Goal: Register for event/course: Sign up to attend an event or enroll in a course

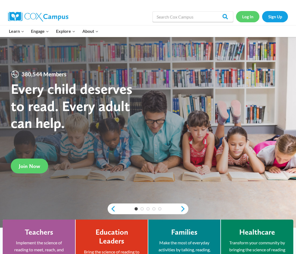
click at [246, 19] on link "Log In" at bounding box center [247, 16] width 23 height 11
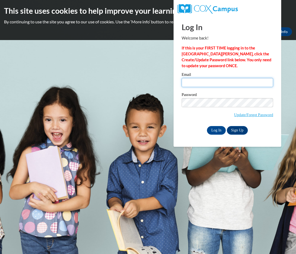
click at [212, 86] on input "Email" at bounding box center [228, 82] width 92 height 9
type input "kbubolz@misd.k12.wi.us"
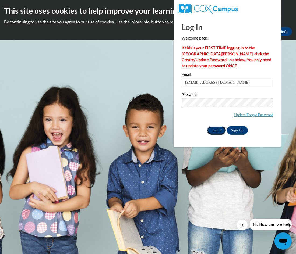
click at [217, 131] on input "Log In" at bounding box center [216, 130] width 19 height 9
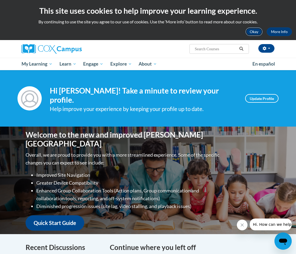
click at [253, 34] on button "Okay" at bounding box center [254, 31] width 17 height 9
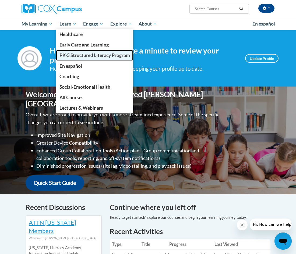
click at [62, 58] on span "PK-5 Structured Literacy Program" at bounding box center [94, 55] width 71 height 6
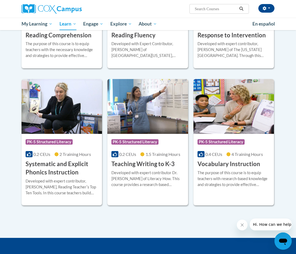
scroll to position [542, 0]
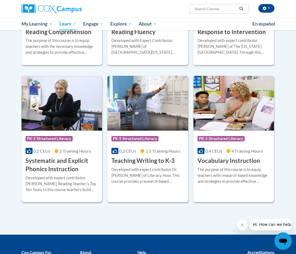
click at [40, 161] on h3 "Systematic and Explicit Phonics Instruction" at bounding box center [62, 165] width 72 height 17
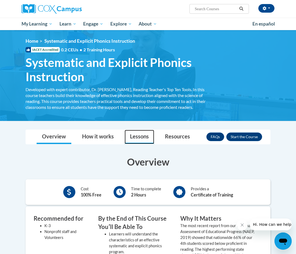
click at [142, 137] on link "Lessons" at bounding box center [140, 137] width 30 height 14
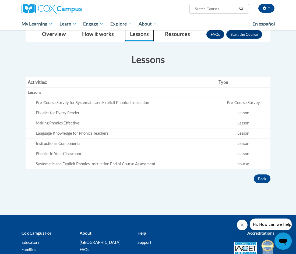
scroll to position [104, 0]
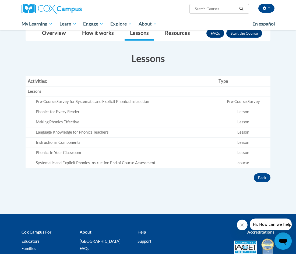
click at [113, 101] on div "Pre-Course Survey for Systematic and Explicit Phonics Instruction" at bounding box center [125, 102] width 178 height 6
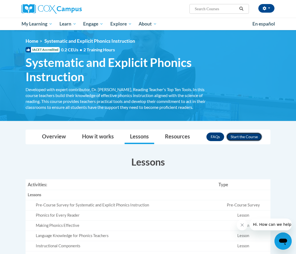
click at [233, 138] on button "Enroll" at bounding box center [244, 137] width 36 height 9
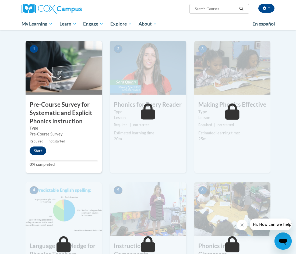
scroll to position [112, 0]
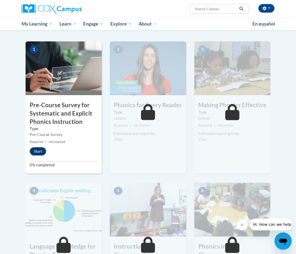
click at [36, 153] on button "Start" at bounding box center [38, 151] width 17 height 9
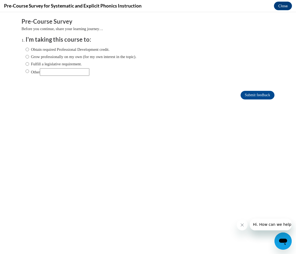
scroll to position [0, 0]
click at [27, 49] on input "Obtain required Professional Development credit." at bounding box center [27, 50] width 3 height 6
radio input "true"
click at [29, 63] on input "Fulfill a legislative requirement." at bounding box center [27, 64] width 3 height 6
radio input "true"
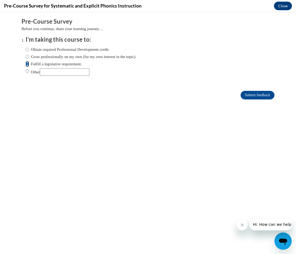
click at [28, 63] on input "Fulfill a legislative requirement." at bounding box center [27, 64] width 3 height 6
click at [248, 95] on input "Submit feedback" at bounding box center [258, 95] width 34 height 9
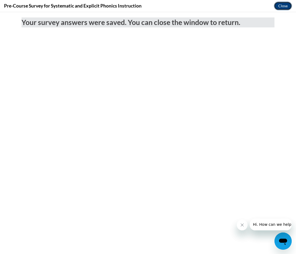
click at [283, 6] on button "Close" at bounding box center [283, 6] width 18 height 9
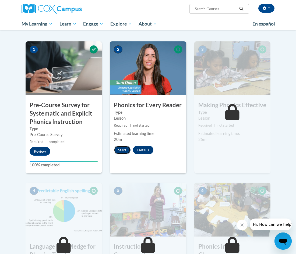
click at [124, 151] on button "Start" at bounding box center [122, 150] width 17 height 9
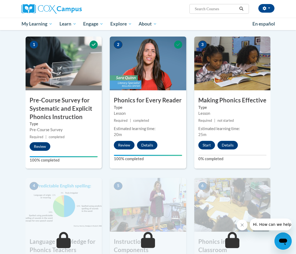
scroll to position [117, 0]
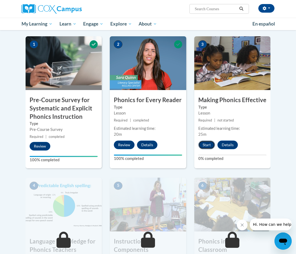
click at [207, 145] on button "Start" at bounding box center [206, 145] width 17 height 9
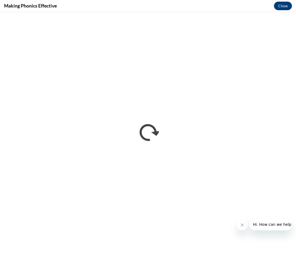
scroll to position [0, 0]
click at [282, 6] on button "Close" at bounding box center [283, 6] width 18 height 9
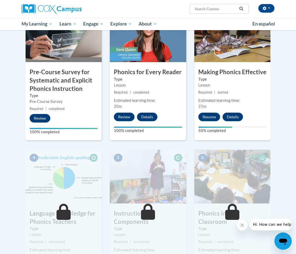
scroll to position [138, 0]
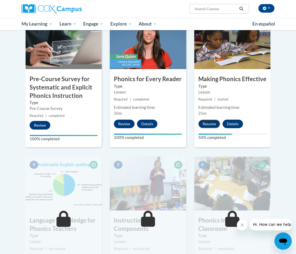
click at [206, 123] on button "Resume" at bounding box center [209, 124] width 22 height 9
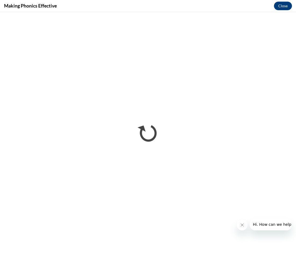
scroll to position [0, 0]
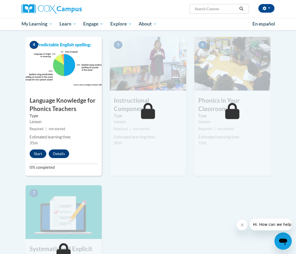
scroll to position [259, 0]
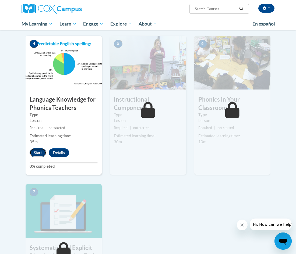
click at [36, 154] on button "Start" at bounding box center [38, 153] width 17 height 9
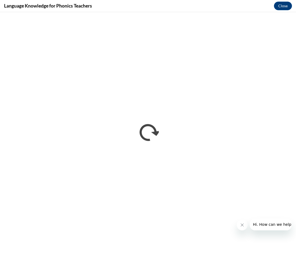
scroll to position [0, 0]
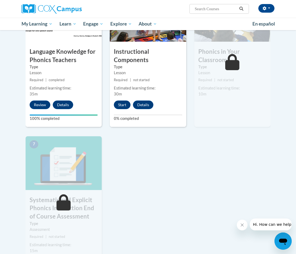
scroll to position [250, 0]
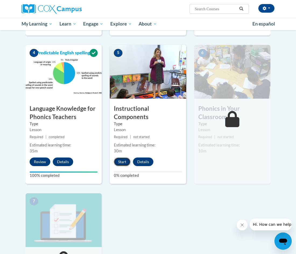
click at [122, 163] on button "Start" at bounding box center [122, 162] width 17 height 9
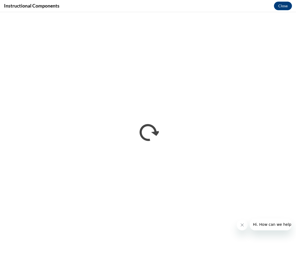
scroll to position [0, 0]
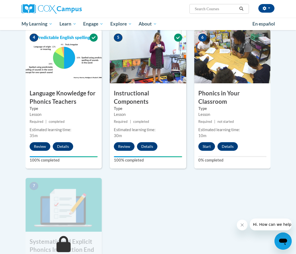
scroll to position [263, 0]
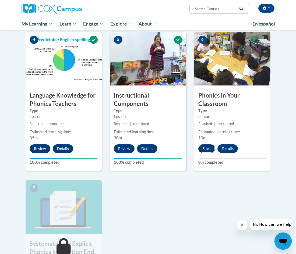
click at [206, 150] on button "Start" at bounding box center [206, 149] width 17 height 9
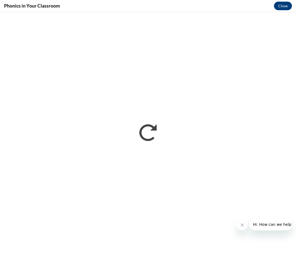
scroll to position [0, 0]
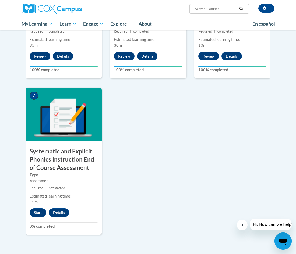
scroll to position [474, 0]
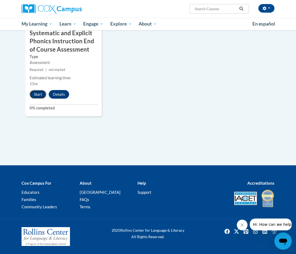
click at [38, 94] on button "Start" at bounding box center [38, 94] width 17 height 9
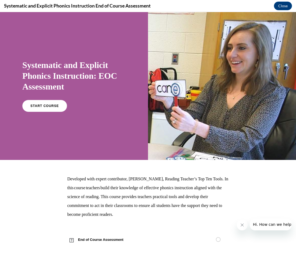
scroll to position [0, 0]
click at [41, 108] on span "START COURSE" at bounding box center [45, 106] width 30 height 4
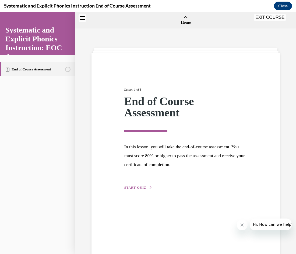
scroll to position [17, 0]
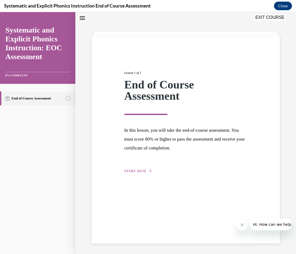
click at [138, 170] on span "START QUIZ" at bounding box center [135, 171] width 22 height 4
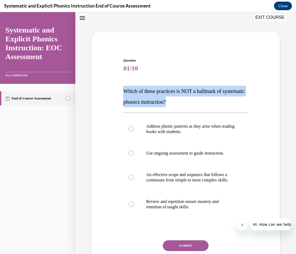
drag, startPoint x: 198, startPoint y: 103, endPoint x: 123, endPoint y: 93, distance: 76.0
click at [123, 93] on div "Question 01/10 Which of these practices is NOT a hallmark of systematic phonics…" at bounding box center [185, 167] width 127 height 235
copy span "Which of these practices is NOT a hallmark of systematic phonics instruction?"
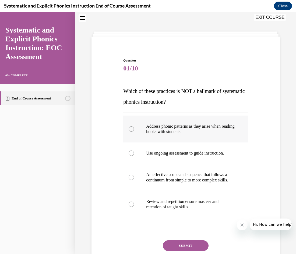
click at [132, 130] on div at bounding box center [131, 129] width 5 height 5
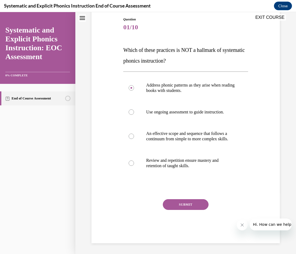
click at [182, 205] on button "SUBMIT" at bounding box center [186, 204] width 46 height 11
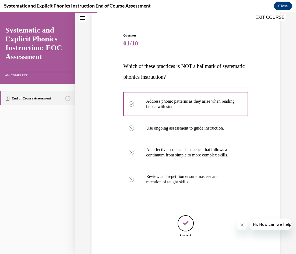
scroll to position [75, 0]
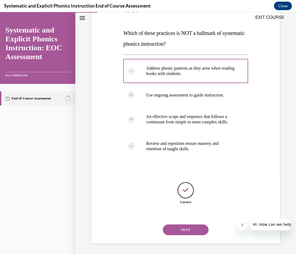
click at [182, 232] on button "NEXT" at bounding box center [186, 230] width 46 height 11
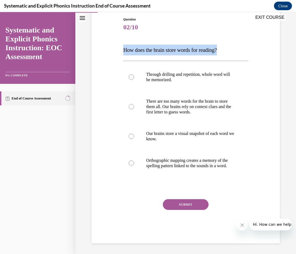
drag, startPoint x: 225, startPoint y: 47, endPoint x: 111, endPoint y: 47, distance: 114.4
click at [111, 47] on div "Question 02/10 How does the brain store words for reading? Through drilling and…" at bounding box center [185, 122] width 191 height 243
copy span "How does the brain store words for reading?"
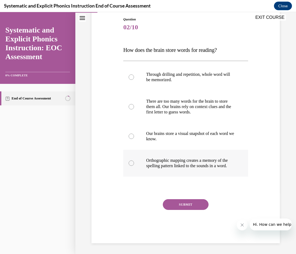
click at [132, 163] on div at bounding box center [131, 163] width 5 height 5
click at [183, 206] on button "SUBMIT" at bounding box center [186, 204] width 46 height 11
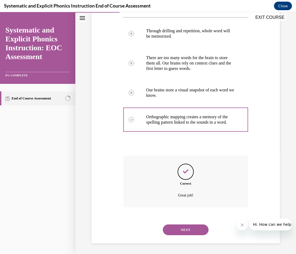
scroll to position [107, 0]
click at [181, 232] on button "NEXT" at bounding box center [186, 230] width 46 height 11
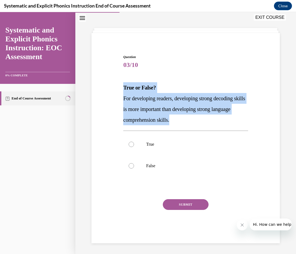
drag, startPoint x: 201, startPoint y: 120, endPoint x: 121, endPoint y: 89, distance: 84.9
click at [121, 89] on div "Question 03/10 True or False? For developing readers, developing strong decodin…" at bounding box center [185, 140] width 191 height 205
copy div "True or False? For developing readers, developing strong decoding skills is mor…"
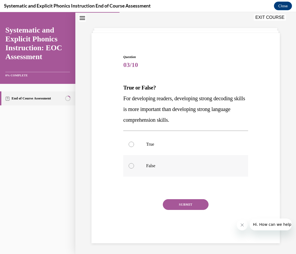
click at [132, 166] on div at bounding box center [131, 165] width 5 height 5
click at [172, 203] on button "SUBMIT" at bounding box center [186, 204] width 46 height 11
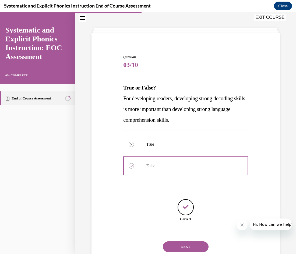
scroll to position [37, 0]
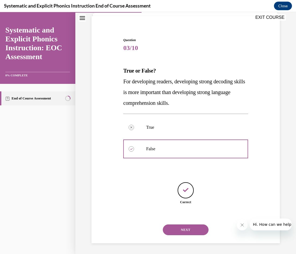
click at [184, 230] on button "NEXT" at bounding box center [186, 230] width 46 height 11
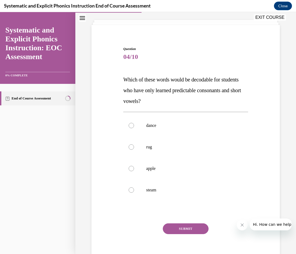
scroll to position [31, 0]
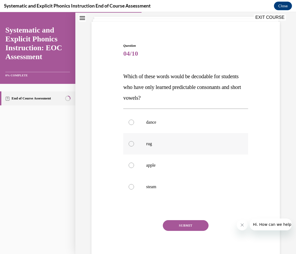
click at [130, 142] on div at bounding box center [131, 143] width 5 height 5
click at [185, 228] on button "SUBMIT" at bounding box center [186, 225] width 46 height 11
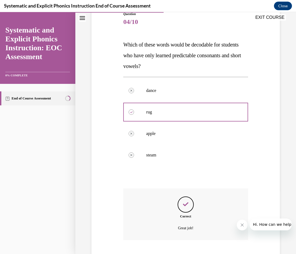
scroll to position [96, 0]
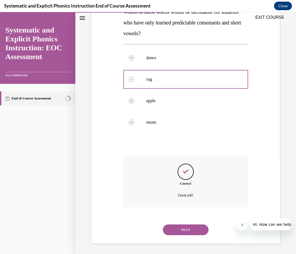
click at [178, 230] on button "NEXT" at bounding box center [186, 230] width 46 height 11
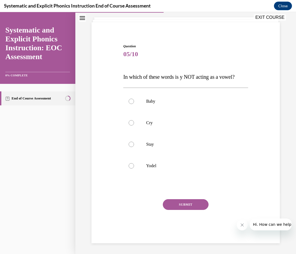
scroll to position [31, 0]
click at [130, 166] on div at bounding box center [131, 165] width 5 height 5
click at [178, 207] on button "SUBMIT" at bounding box center [186, 204] width 46 height 11
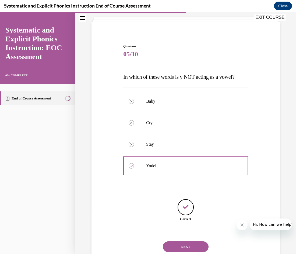
scroll to position [48, 0]
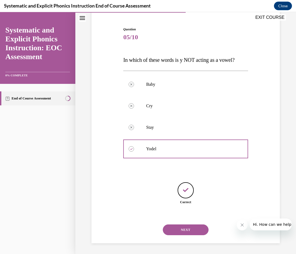
click at [184, 233] on button "NEXT" at bounding box center [186, 230] width 46 height 11
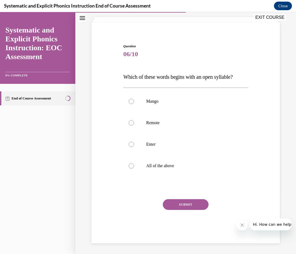
scroll to position [31, 0]
click at [129, 123] on div at bounding box center [131, 122] width 5 height 5
click at [183, 206] on button "SUBMIT" at bounding box center [186, 204] width 46 height 11
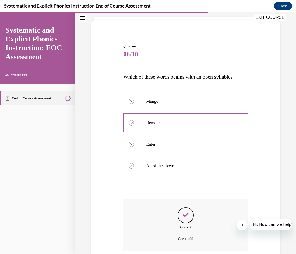
scroll to position [75, 0]
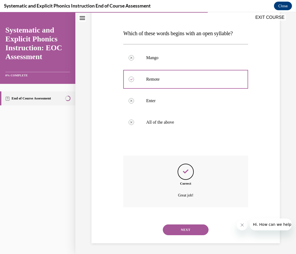
click at [175, 231] on button "NEXT" at bounding box center [186, 230] width 46 height 11
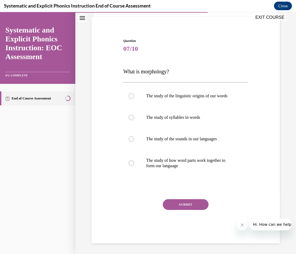
scroll to position [36, 0]
click at [132, 140] on div at bounding box center [131, 138] width 5 height 5
click at [192, 207] on button "SUBMIT" at bounding box center [186, 204] width 46 height 11
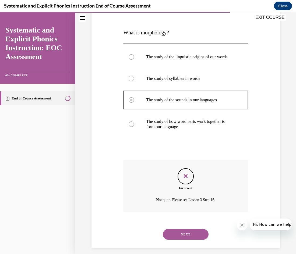
scroll to position [80, 0]
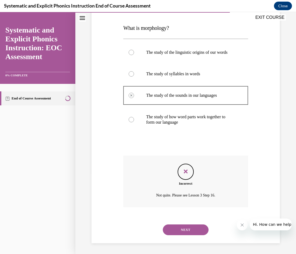
click at [185, 230] on button "NEXT" at bounding box center [186, 230] width 46 height 11
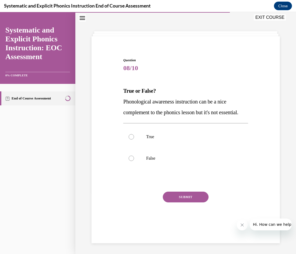
scroll to position [20, 0]
click at [134, 161] on div at bounding box center [131, 158] width 5 height 5
click at [174, 203] on button "SUBMIT" at bounding box center [186, 197] width 46 height 11
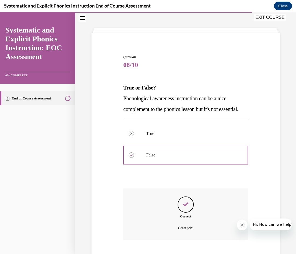
scroll to position [64, 0]
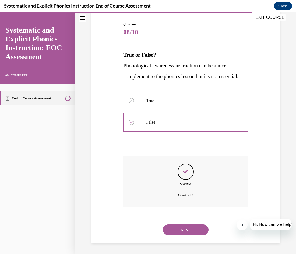
click at [176, 231] on button "NEXT" at bounding box center [186, 230] width 46 height 11
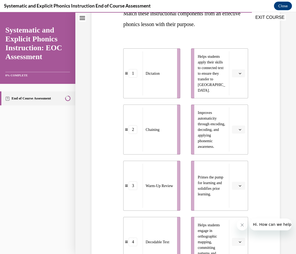
scroll to position [94, 0]
click at [240, 73] on icon "button" at bounding box center [240, 73] width 3 height 3
click at [241, 128] on div "4" at bounding box center [237, 129] width 13 height 11
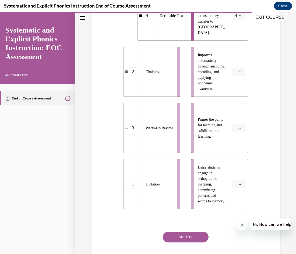
scroll to position [152, 0]
click at [241, 128] on icon "button" at bounding box center [240, 128] width 3 height 3
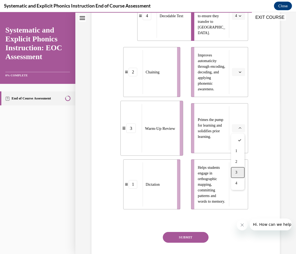
click at [241, 172] on div "3" at bounding box center [237, 172] width 13 height 11
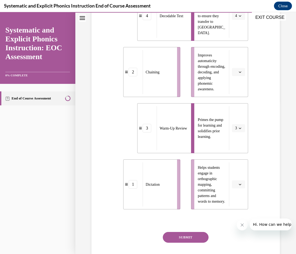
click at [242, 186] on button "button" at bounding box center [238, 185] width 13 height 8
click at [237, 216] on span "2" at bounding box center [237, 218] width 2 height 4
click at [237, 74] on button "button" at bounding box center [238, 72] width 13 height 8
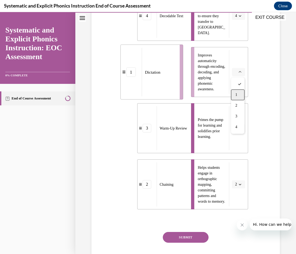
click at [236, 96] on span "1" at bounding box center [237, 95] width 2 height 4
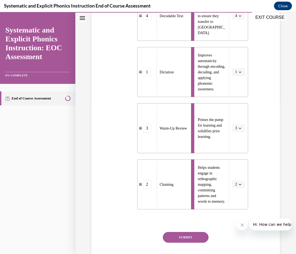
click at [179, 239] on button "SUBMIT" at bounding box center [186, 237] width 46 height 11
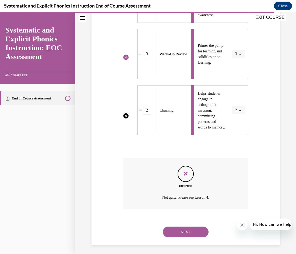
scroll to position [229, 0]
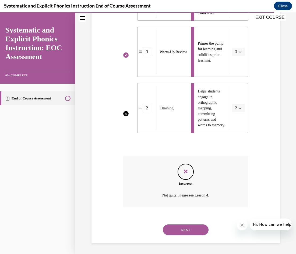
click at [184, 230] on button "NEXT" at bounding box center [186, 230] width 46 height 11
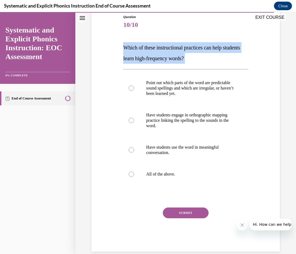
drag, startPoint x: 212, startPoint y: 59, endPoint x: 124, endPoint y: 47, distance: 89.4
click at [124, 47] on p "Which of these instructional practices can help students learn high-frequency w…" at bounding box center [185, 53] width 125 height 22
copy p "Which of these instructional practices can help students learn high-frequency w…"
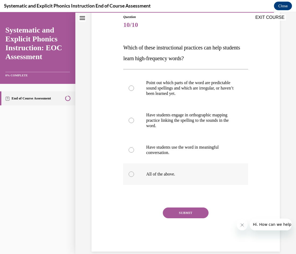
click at [127, 176] on div at bounding box center [185, 175] width 125 height 22
click at [175, 213] on button "SUBMIT" at bounding box center [186, 213] width 46 height 11
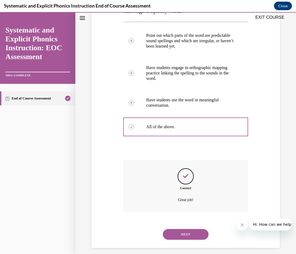
scroll to position [112, 0]
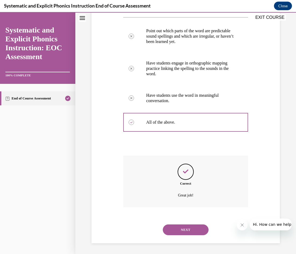
click at [179, 228] on button "NEXT" at bounding box center [186, 230] width 46 height 11
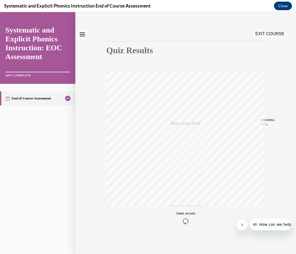
scroll to position [0, 0]
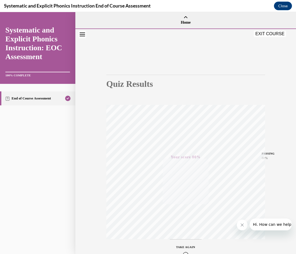
click at [260, 35] on button "EXIT COURSE" at bounding box center [270, 34] width 32 height 6
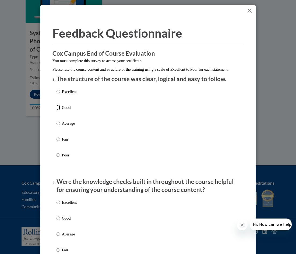
click at [58, 111] on input "Good" at bounding box center [58, 108] width 3 height 6
radio input "true"
click at [58, 222] on input "Good" at bounding box center [58, 219] width 3 height 6
radio input "true"
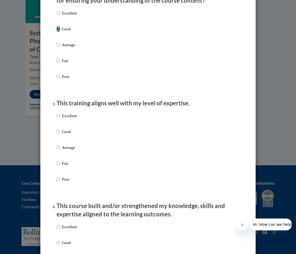
scroll to position [195, 0]
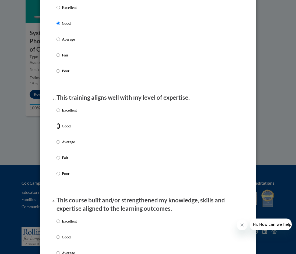
click at [59, 129] on input "Good" at bounding box center [58, 126] width 3 height 6
radio input "true"
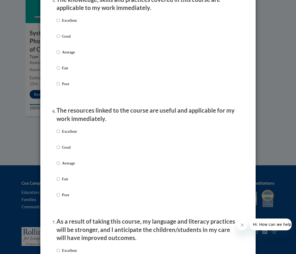
scroll to position [516, 0]
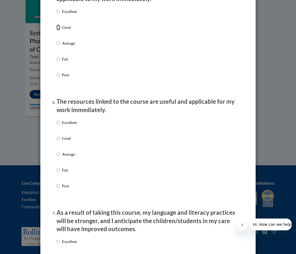
click at [58, 30] on input "Good" at bounding box center [58, 27] width 3 height 6
radio input "true"
click at [58, 142] on input "Good" at bounding box center [58, 139] width 3 height 6
radio input "true"
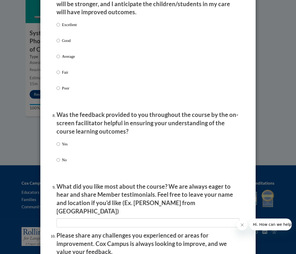
scroll to position [733, 0]
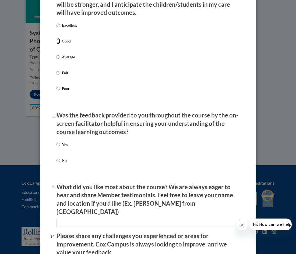
click at [58, 44] on input "Good" at bounding box center [58, 41] width 3 height 6
radio input "true"
click at [59, 147] on input "Yes" at bounding box center [58, 145] width 3 height 6
radio input "true"
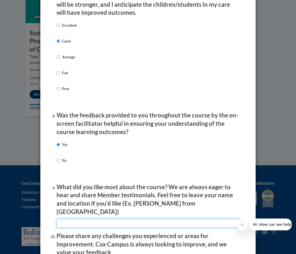
click at [77, 219] on input "textbox" at bounding box center [148, 223] width 183 height 9
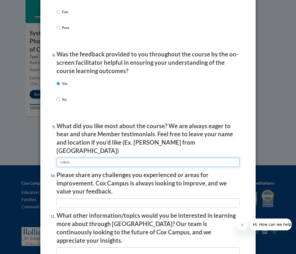
scroll to position [805, 0]
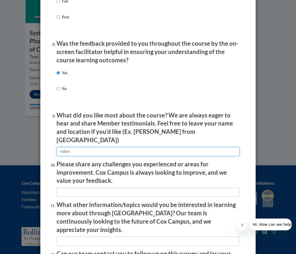
type input "videos"
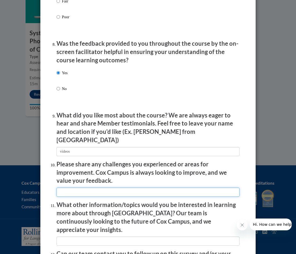
click at [83, 188] on input "textbox" at bounding box center [148, 192] width 183 height 9
type input "none"
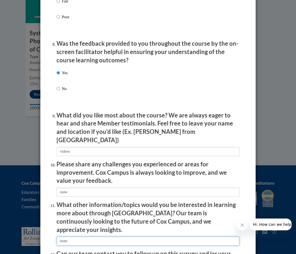
scroll to position [864, 0]
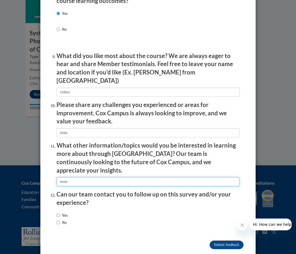
type input "none"
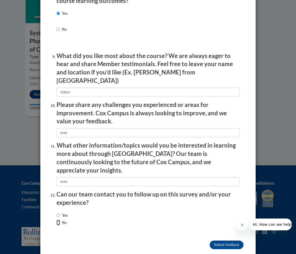
click at [58, 220] on input "No" at bounding box center [58, 223] width 3 height 6
radio input "true"
click at [221, 241] on input "Submit feedback" at bounding box center [227, 245] width 34 height 9
